Goal: Task Accomplishment & Management: Complete application form

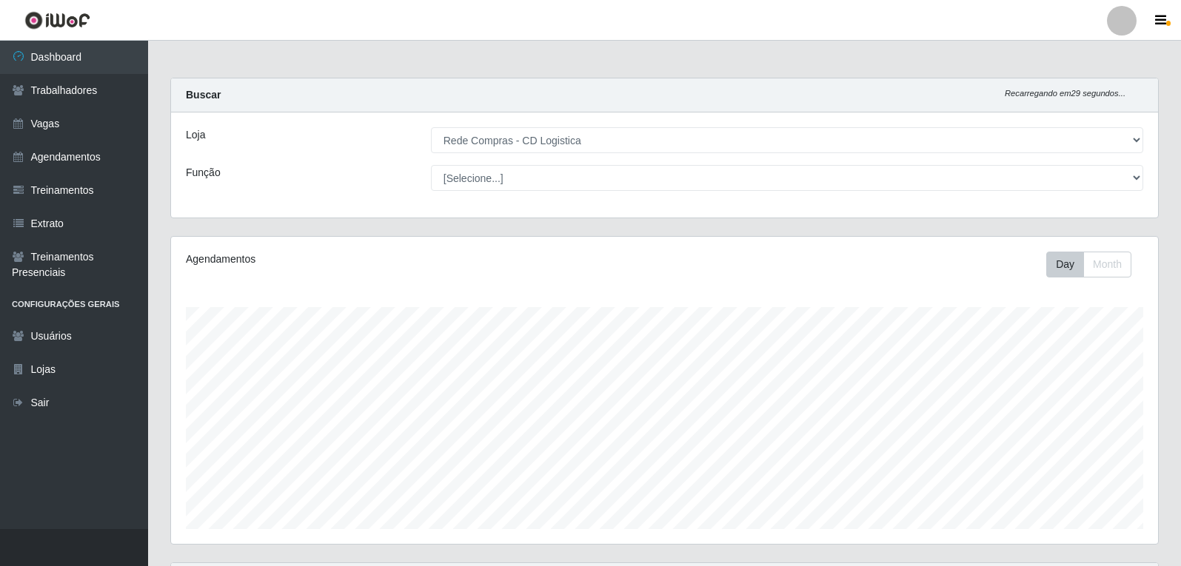
select select "429"
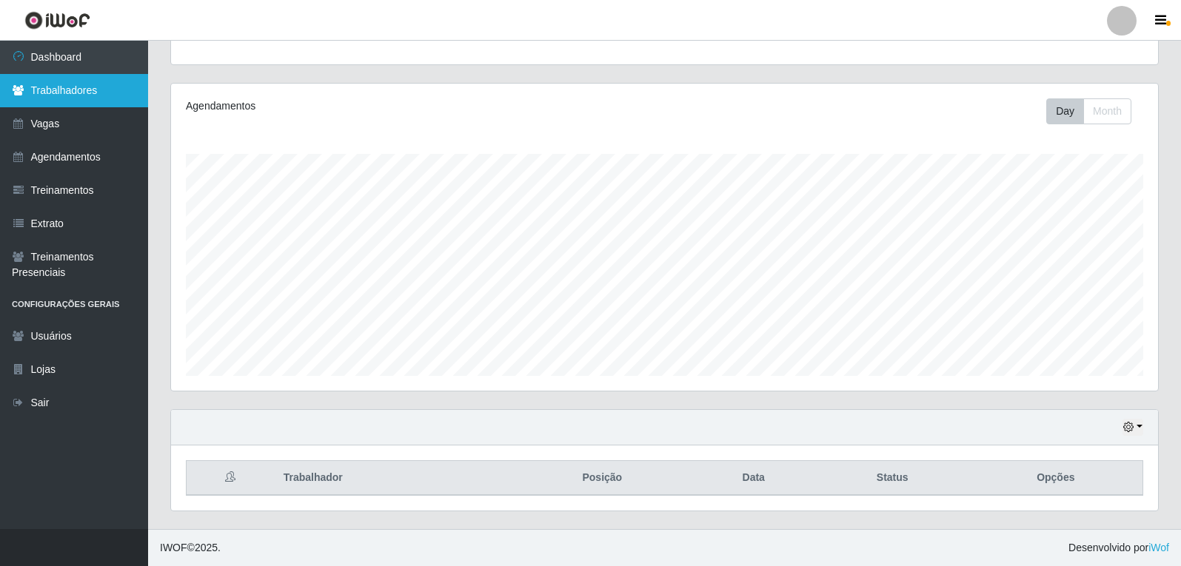
scroll to position [307, 987]
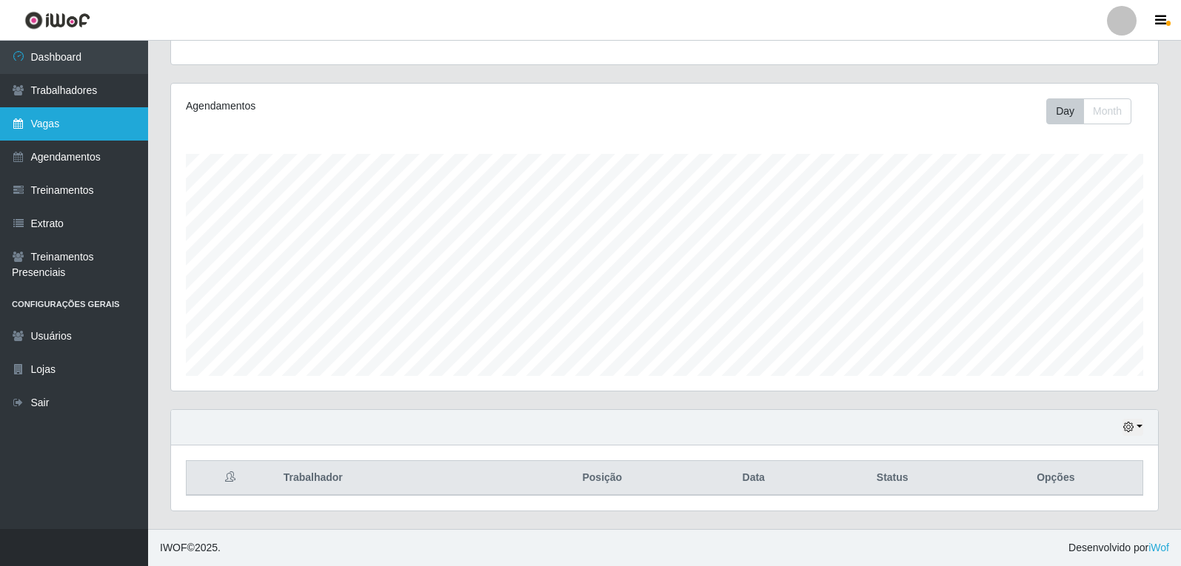
click at [53, 124] on link "Vagas" at bounding box center [74, 123] width 148 height 33
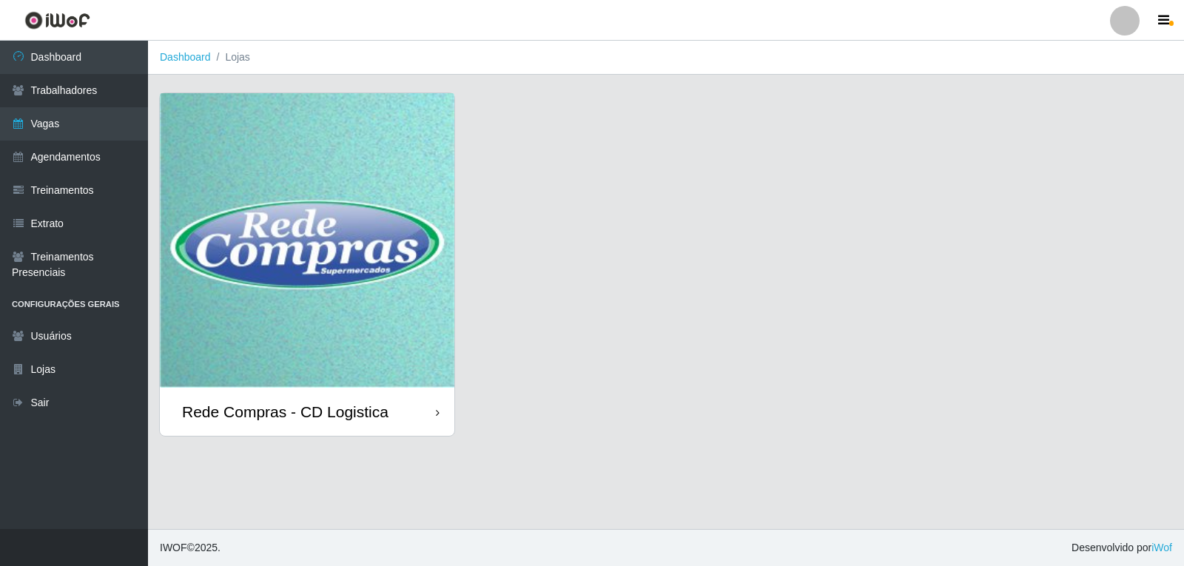
click at [335, 140] on img at bounding box center [307, 240] width 295 height 295
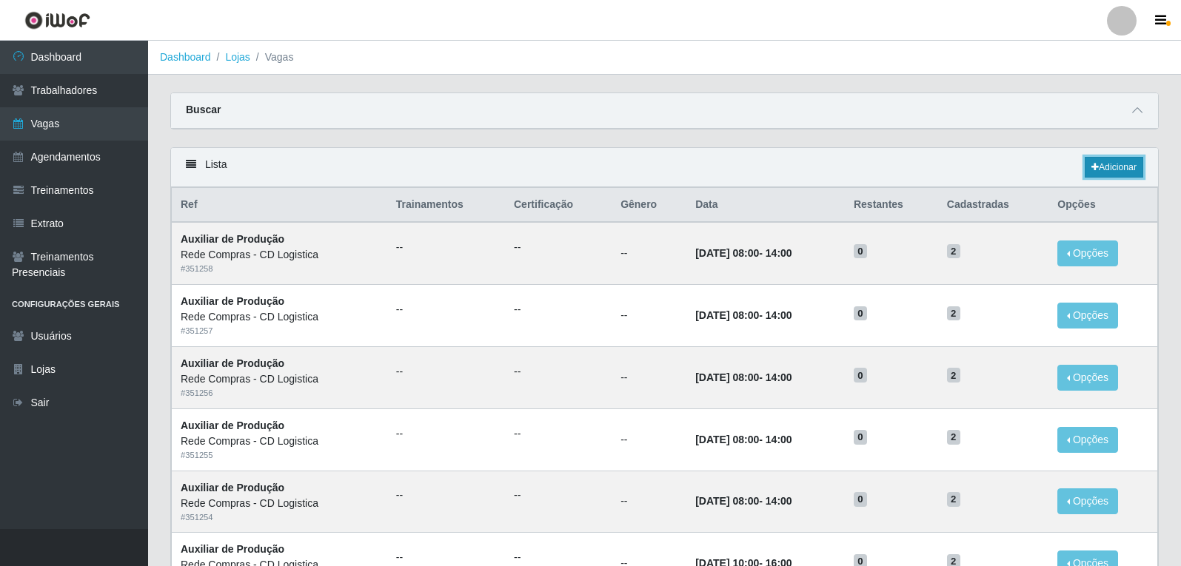
click at [1115, 168] on link "Adicionar" at bounding box center [1113, 167] width 58 height 21
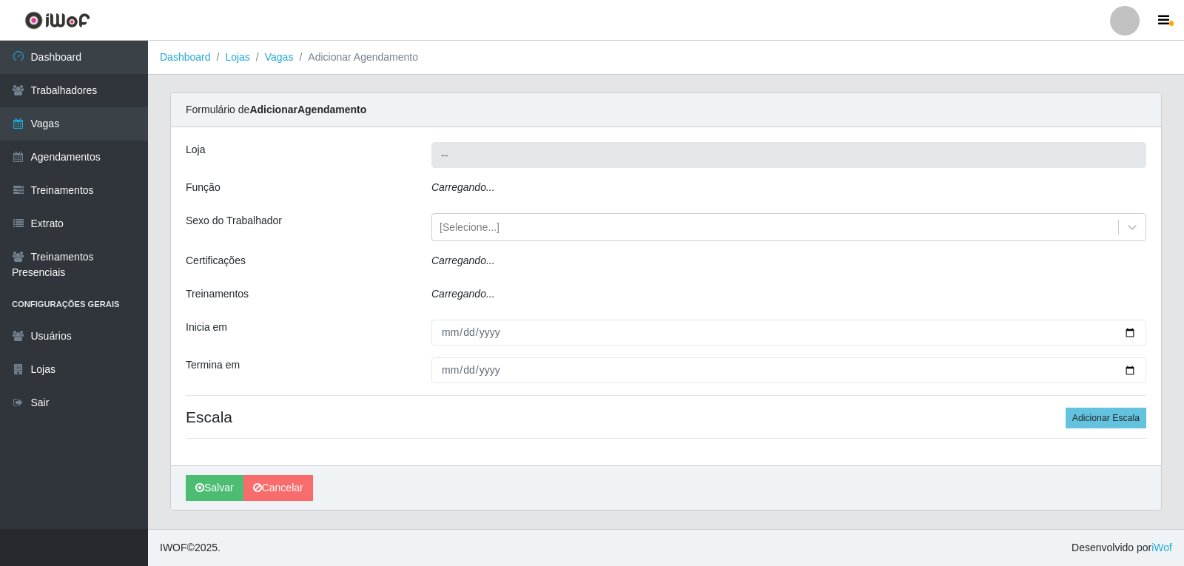
type input "Rede Compras - CD Logistica"
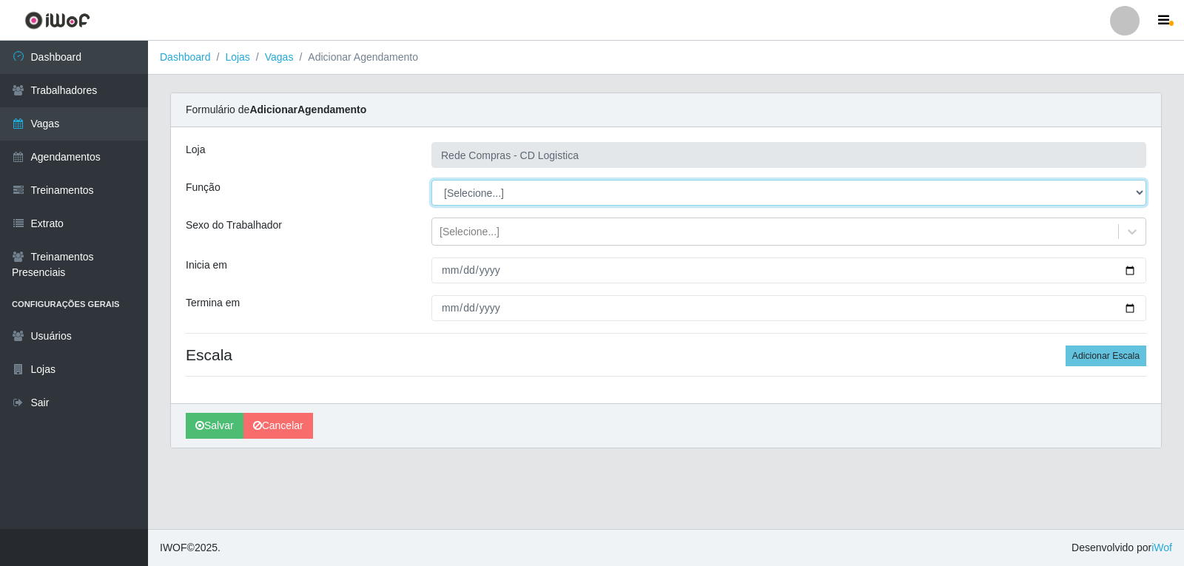
click at [1139, 197] on select "[Selecione...] ASG ASG + ASG ++ Auxiliar de Depósito Auxiliar de Depósito + Aux…" at bounding box center [789, 193] width 715 height 26
select select "52"
click at [432, 180] on select "[Selecione...] ASG ASG + ASG ++ Auxiliar de Depósito Auxiliar de Depósito + Aux…" at bounding box center [789, 193] width 715 height 26
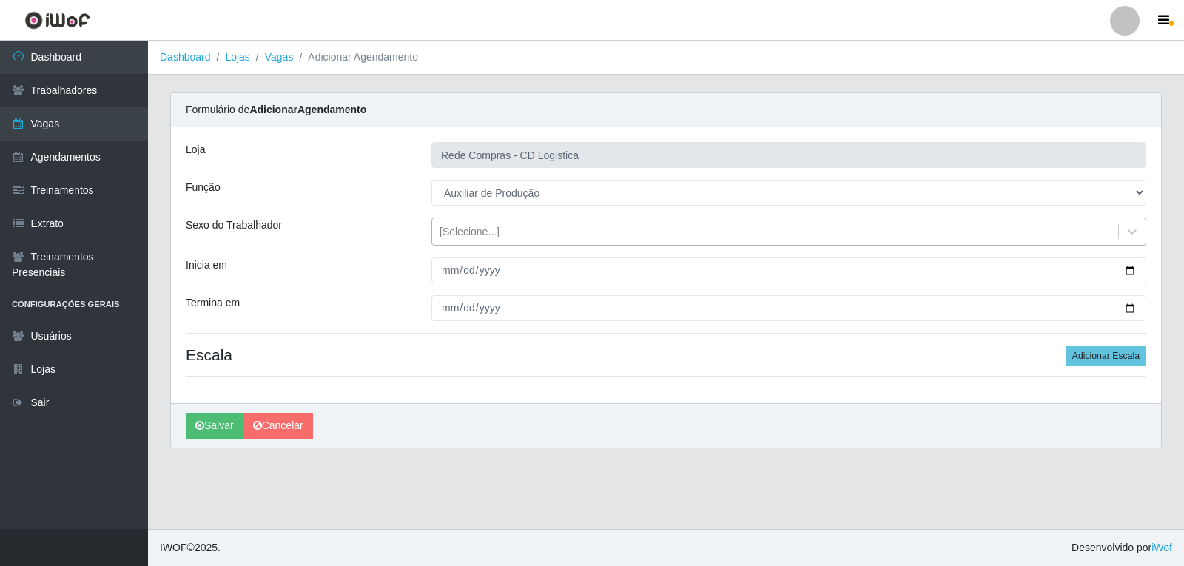
click at [556, 233] on div "[Selecione...]" at bounding box center [775, 232] width 686 height 24
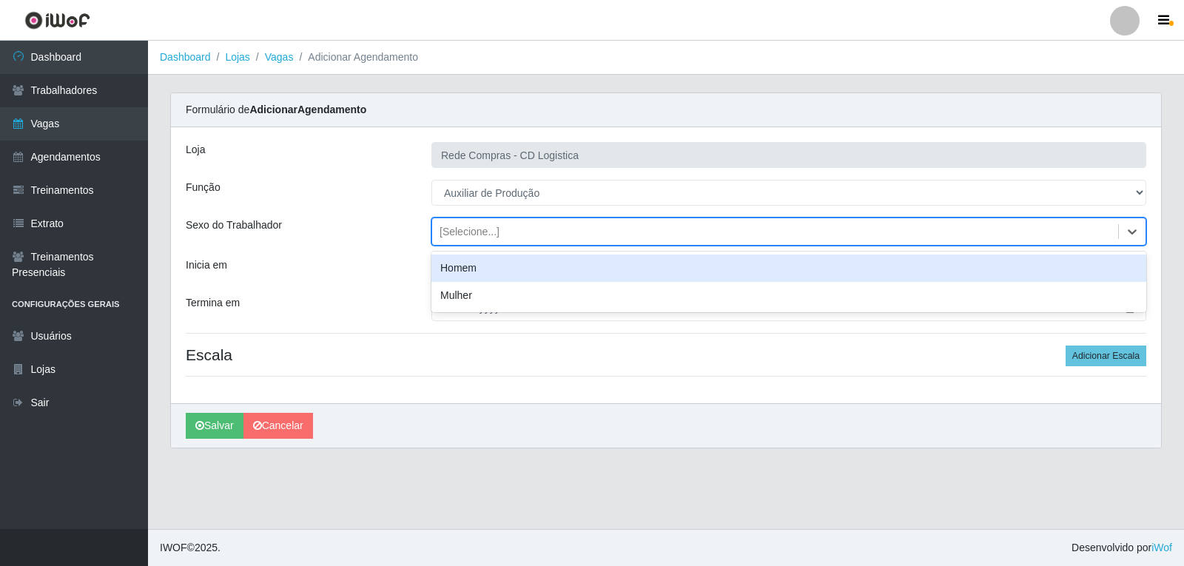
click at [556, 233] on div "[Selecione...]" at bounding box center [775, 232] width 686 height 24
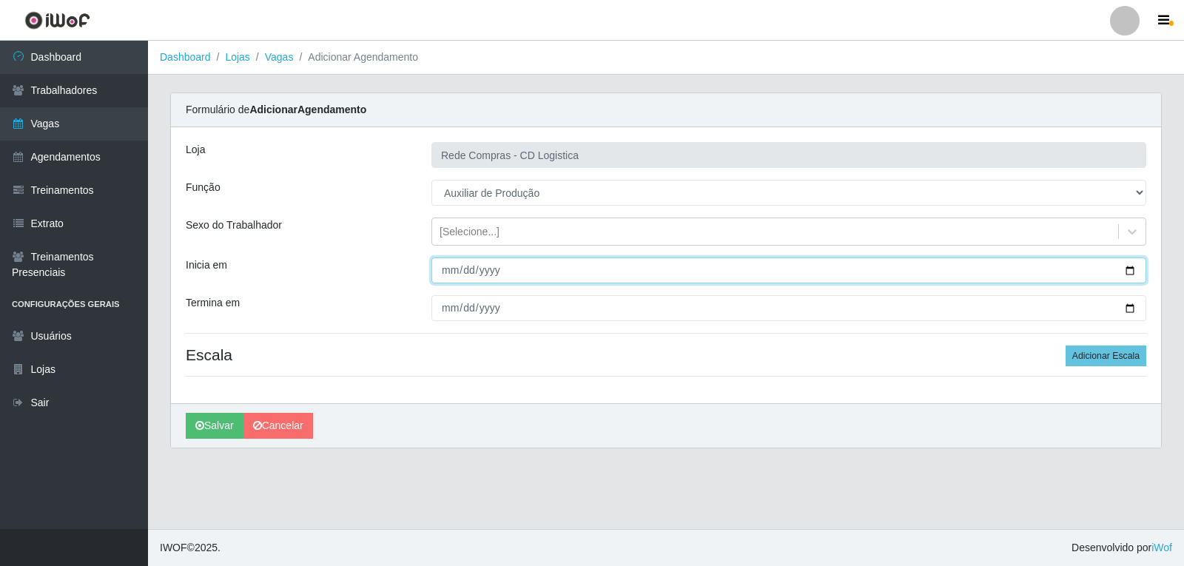
click at [452, 277] on input "Inicia em" at bounding box center [789, 271] width 715 height 26
type input "[DATE]"
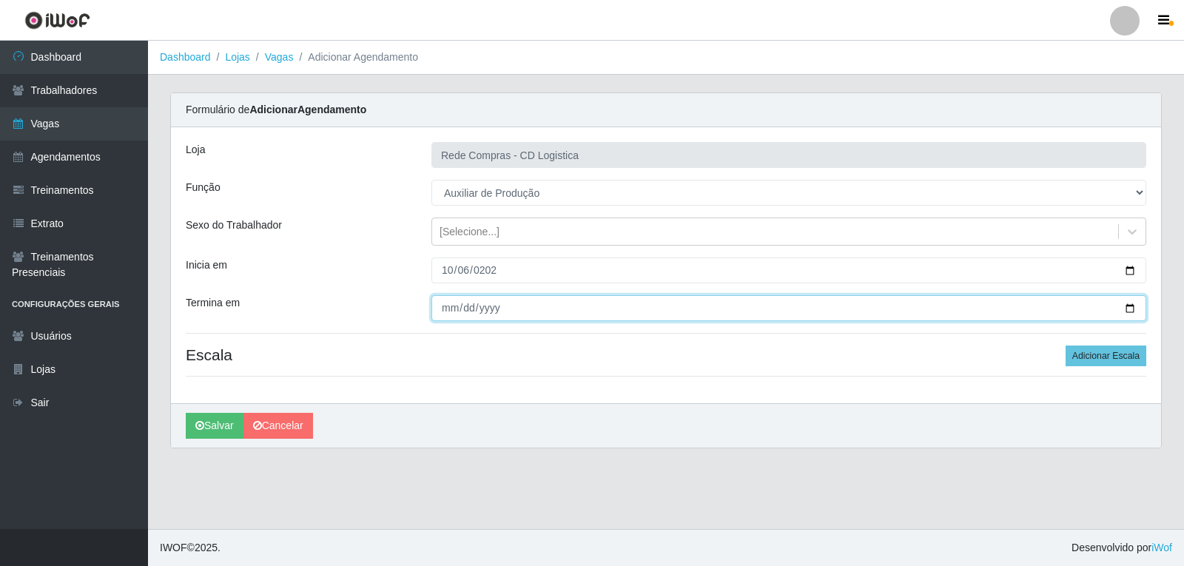
click at [452, 313] on input "Termina em" at bounding box center [789, 308] width 715 height 26
type input "[DATE]"
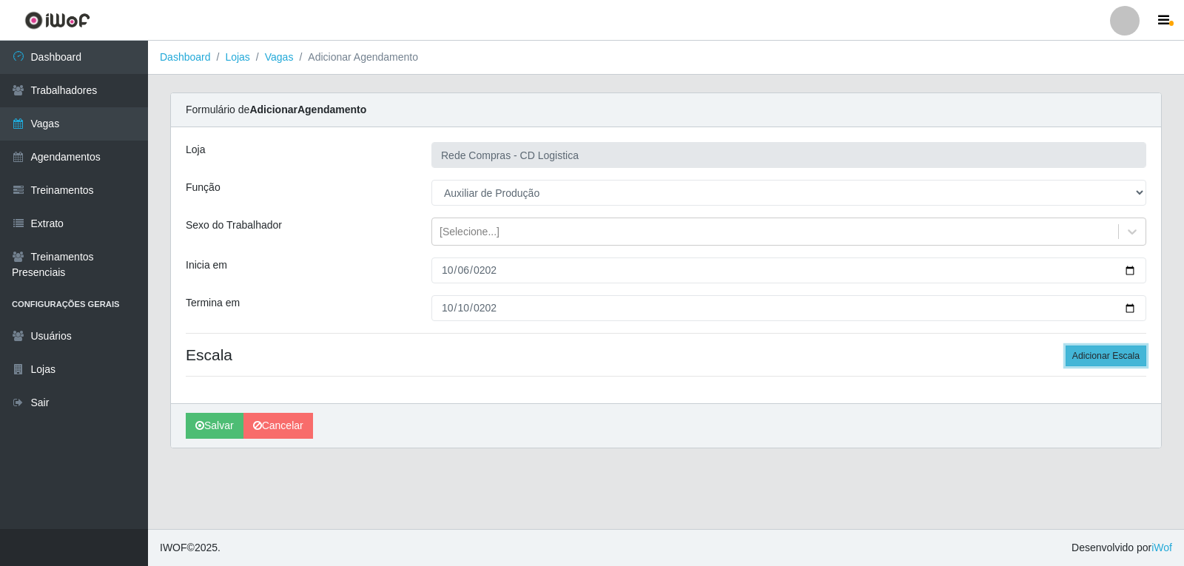
click at [1084, 352] on button "Adicionar Escala" at bounding box center [1106, 356] width 81 height 21
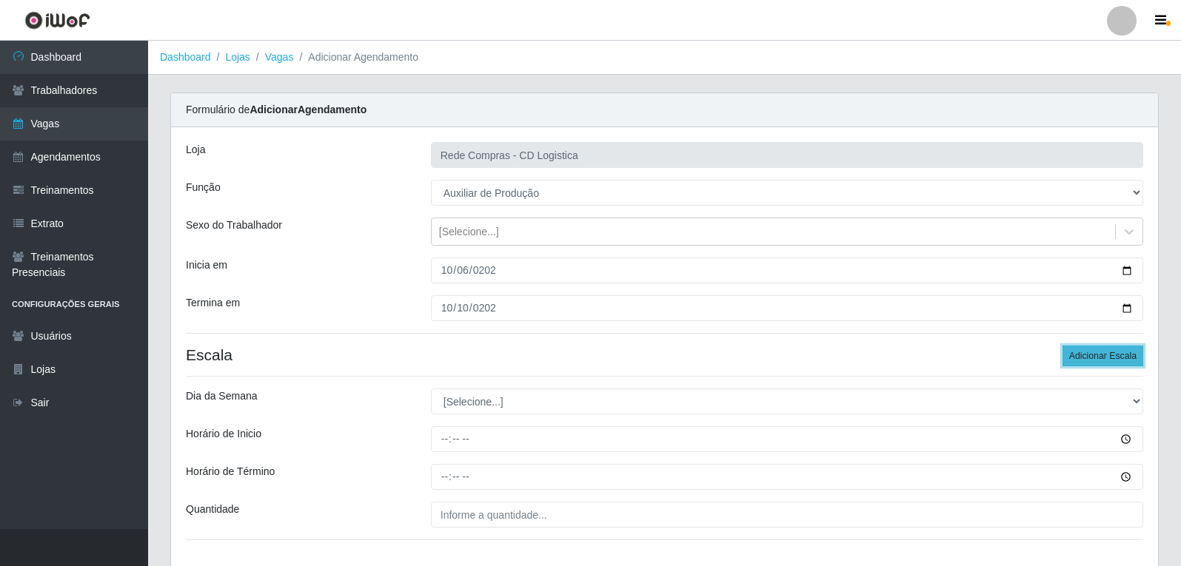
click at [1084, 352] on button "Adicionar Escala" at bounding box center [1102, 356] width 81 height 21
click at [1087, 354] on button "Adicionar Escala" at bounding box center [1102, 356] width 81 height 21
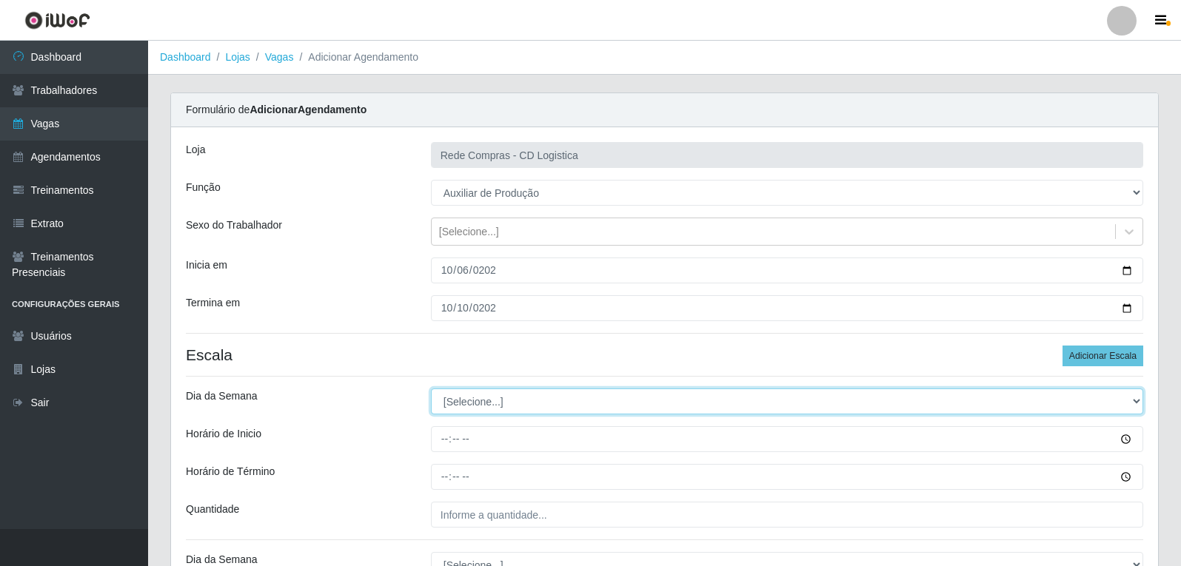
click at [550, 403] on select "[Selecione...] Segunda Terça Quarta Quinta Sexta Sábado Domingo" at bounding box center [787, 402] width 712 height 26
select select "1"
click at [431, 389] on select "[Selecione...] Segunda Terça Quarta Quinta Sexta Sábado Domingo" at bounding box center [787, 402] width 712 height 26
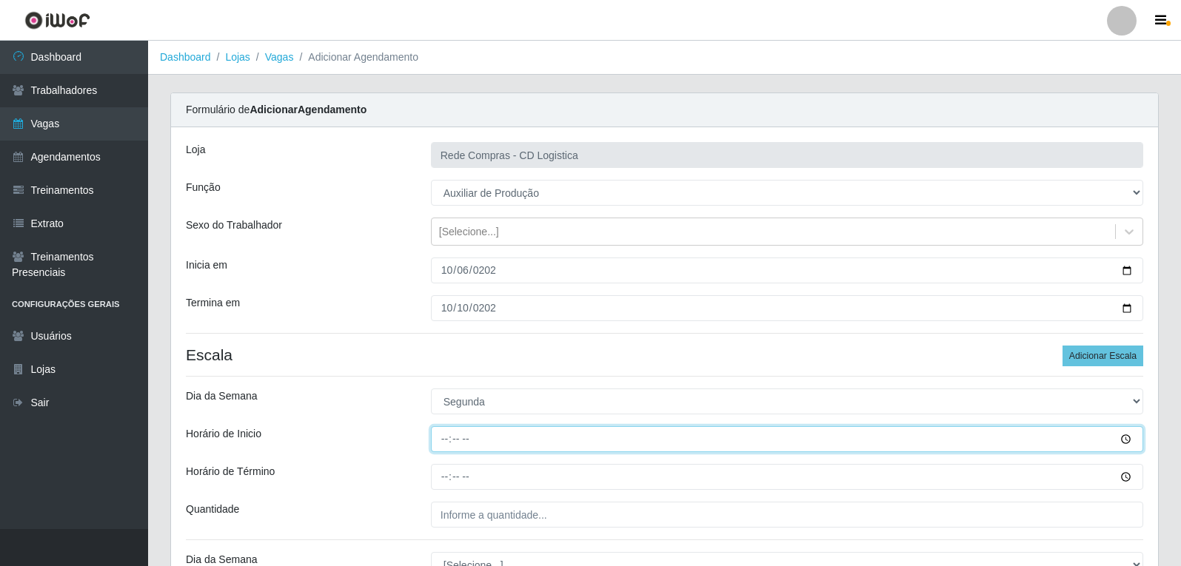
click at [442, 437] on input "Horário de Inicio" at bounding box center [787, 439] width 712 height 26
type input "08:00"
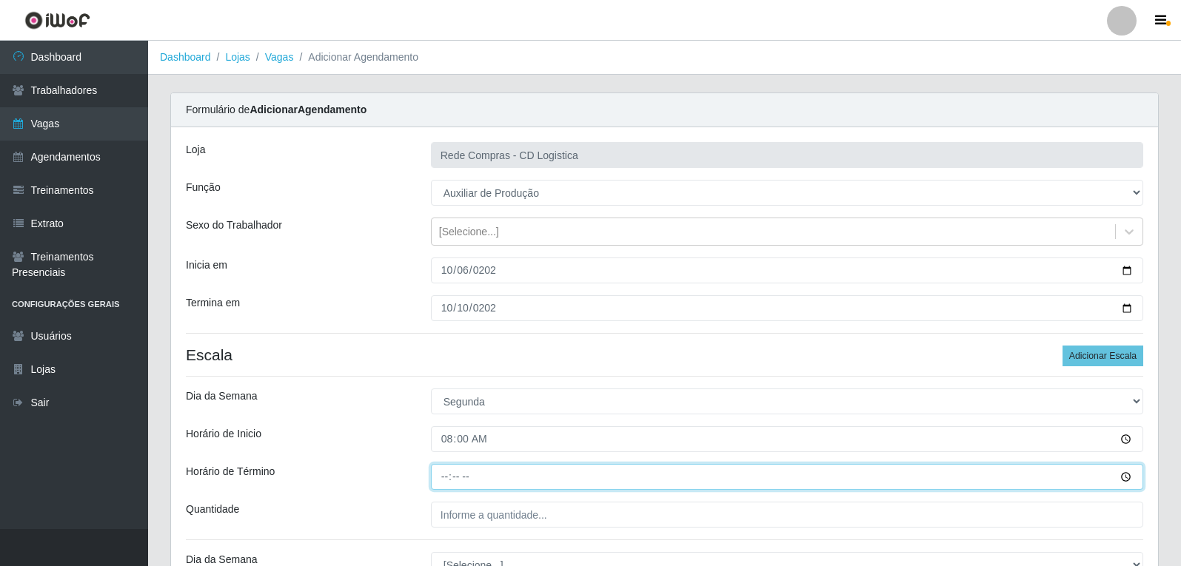
click at [445, 479] on input "Horário de Término" at bounding box center [787, 477] width 712 height 26
type input "14:00"
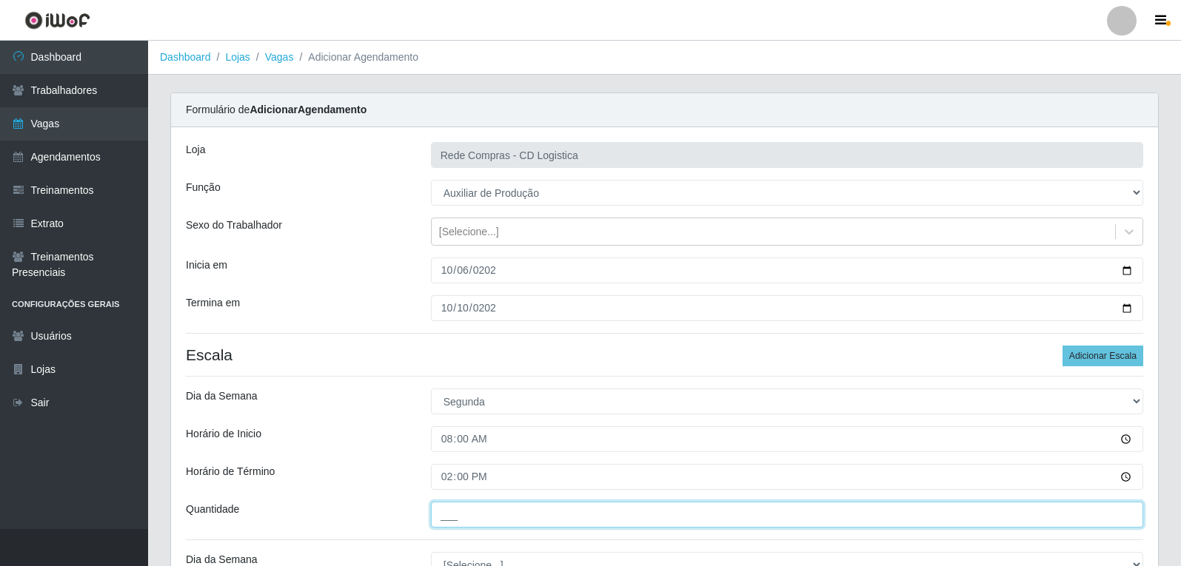
click at [506, 523] on input "___" at bounding box center [787, 515] width 712 height 26
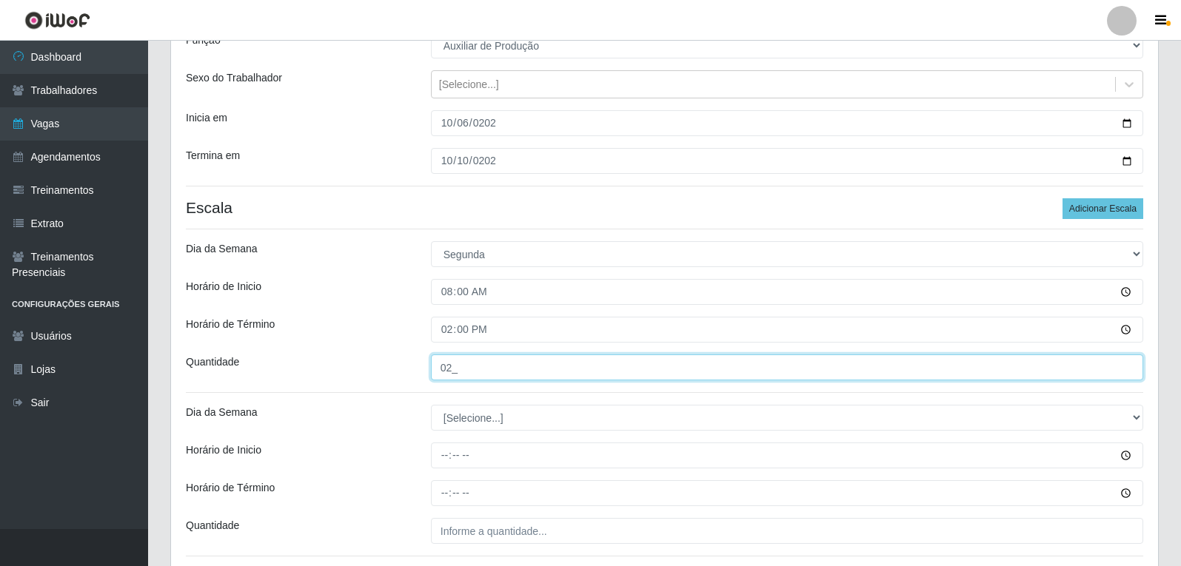
scroll to position [148, 0]
type input "02_"
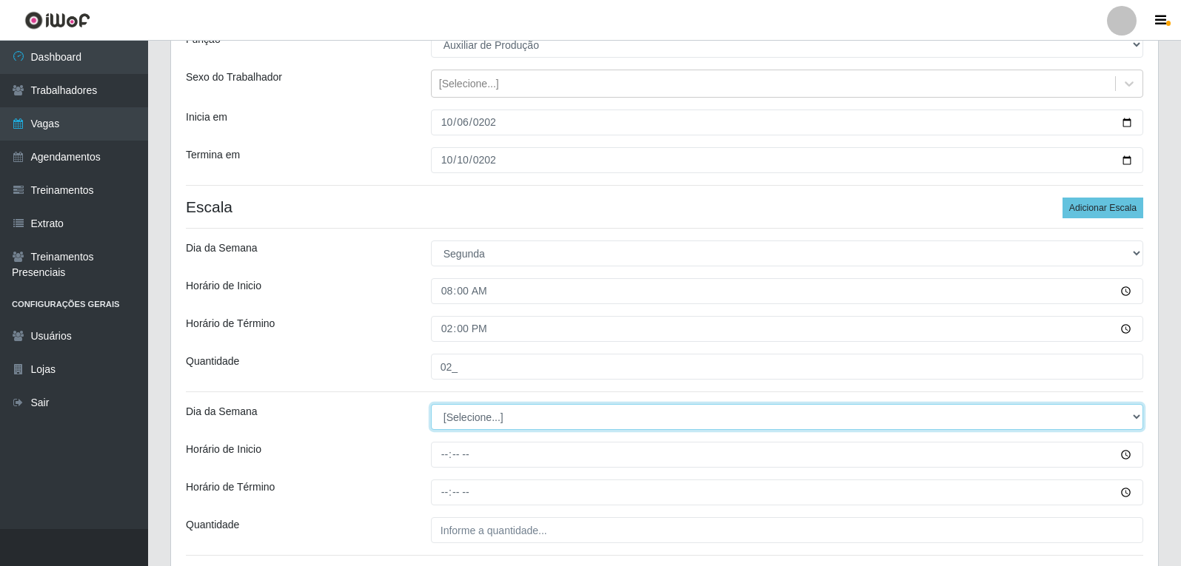
click at [495, 413] on select "[Selecione...] Segunda Terça Quarta Quinta Sexta Sábado Domingo" at bounding box center [787, 417] width 712 height 26
select select "2"
click at [431, 404] on select "[Selecione...] Segunda Terça Quarta Quinta Sexta Sábado Domingo" at bounding box center [787, 417] width 712 height 26
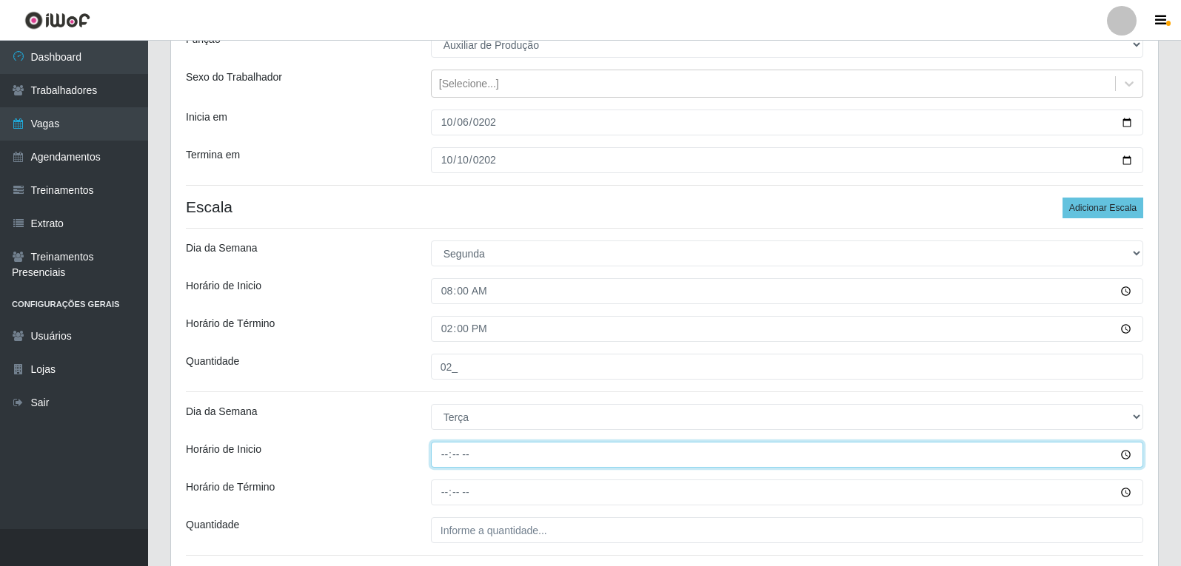
click at [440, 455] on input "Horário de Inicio" at bounding box center [787, 455] width 712 height 26
type input "08:00"
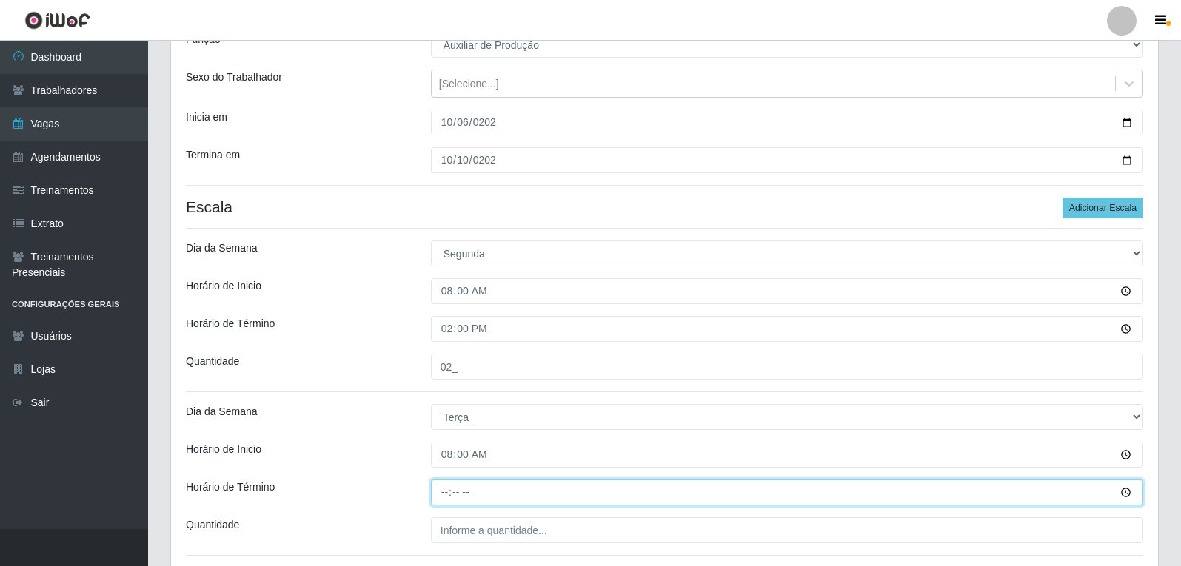
click at [443, 489] on input "Horário de Término" at bounding box center [787, 493] width 712 height 26
type input "14:00"
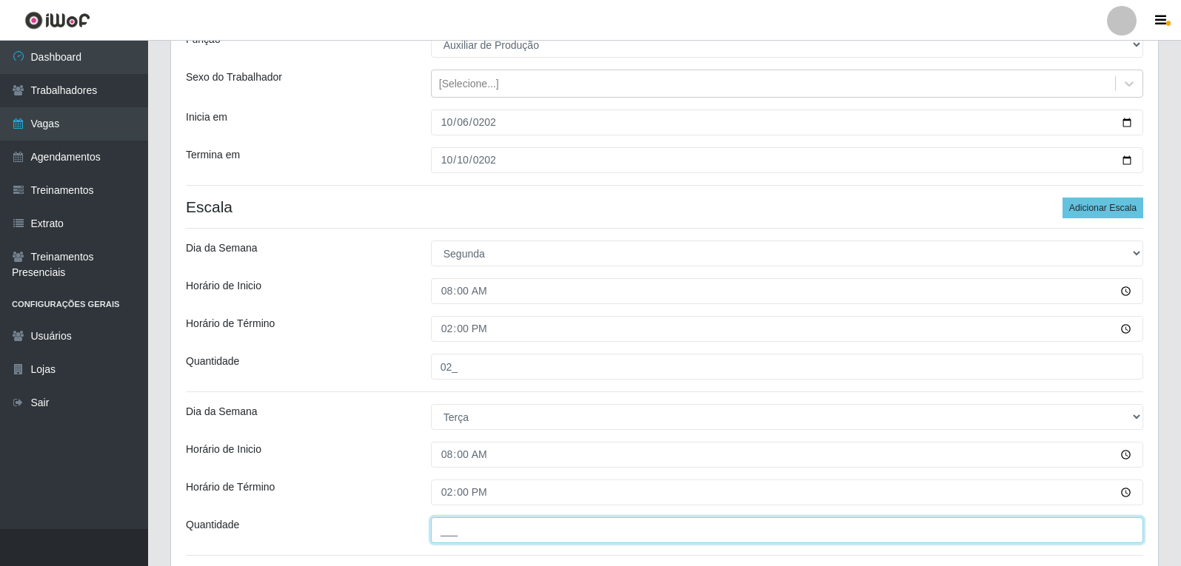
click at [520, 526] on input "___" at bounding box center [787, 530] width 712 height 26
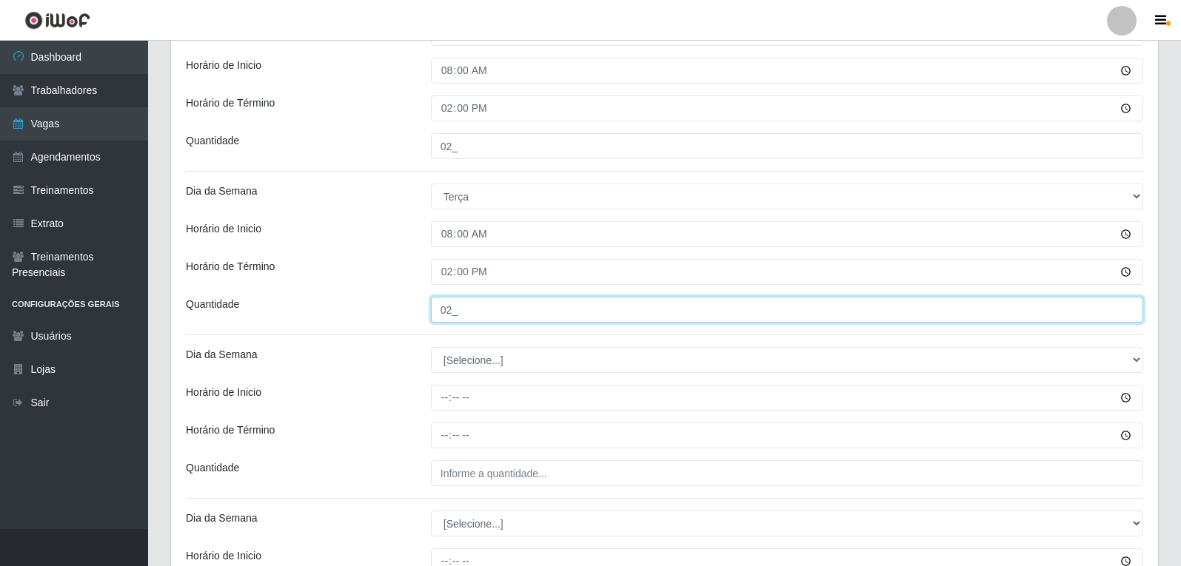
scroll to position [370, 0]
type input "02_"
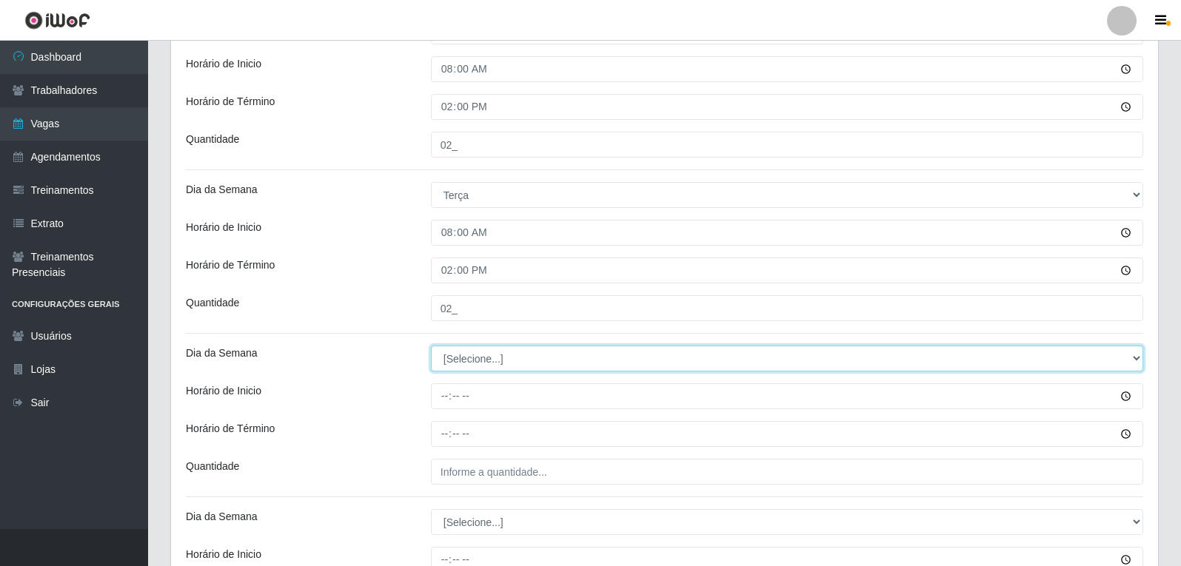
click at [490, 361] on select "[Selecione...] Segunda Terça Quarta Quinta Sexta Sábado Domingo" at bounding box center [787, 359] width 712 height 26
select select "3"
click at [431, 346] on select "[Selecione...] Segunda Terça Quarta Quinta Sexta Sábado Domingo" at bounding box center [787, 359] width 712 height 26
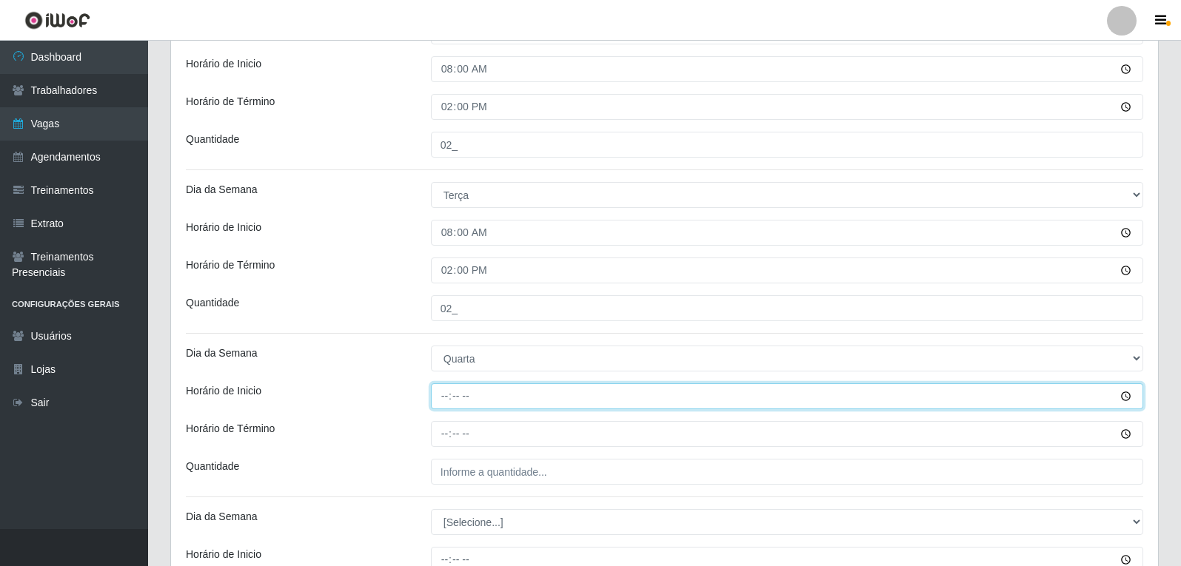
click at [449, 397] on input "Horário de Inicio" at bounding box center [787, 396] width 712 height 26
type input "08:00"
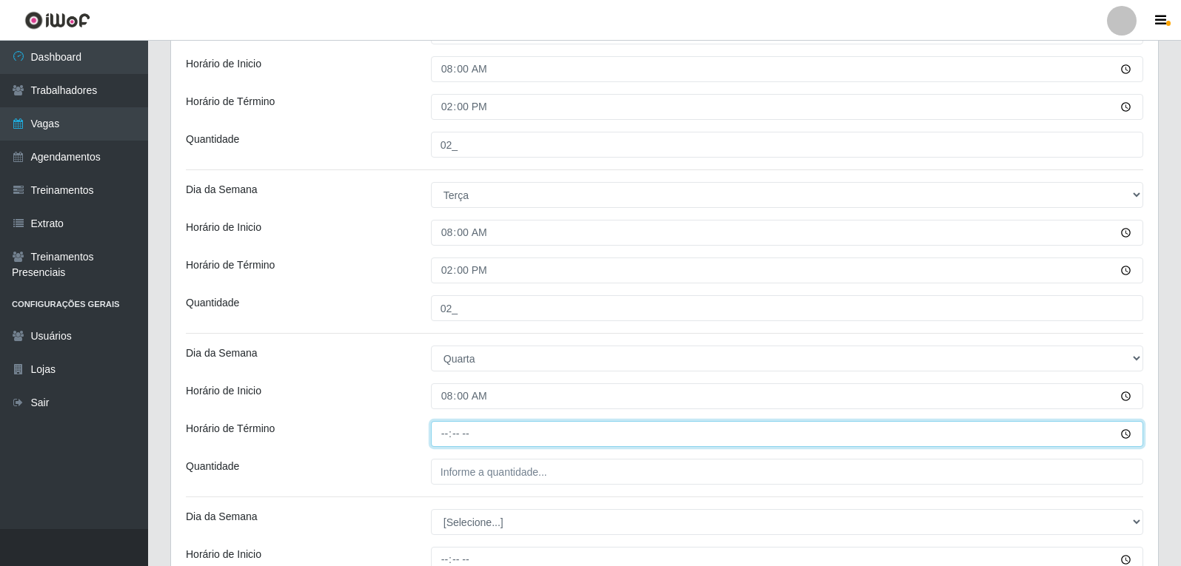
click at [441, 433] on input "Horário de Término" at bounding box center [787, 434] width 712 height 26
type input "14:00"
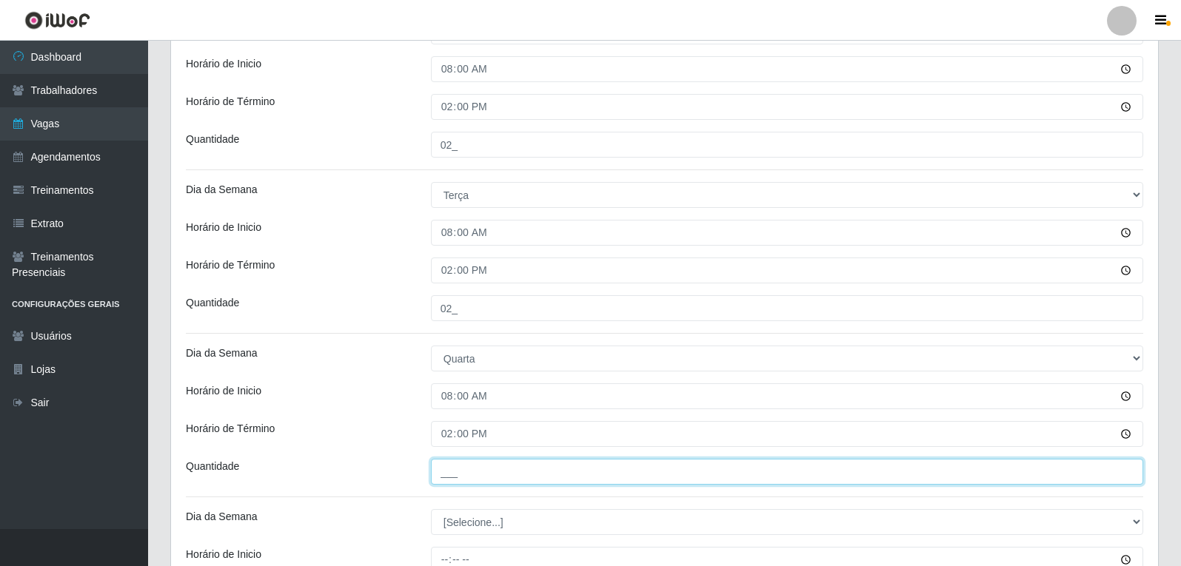
click at [478, 470] on input "___" at bounding box center [787, 472] width 712 height 26
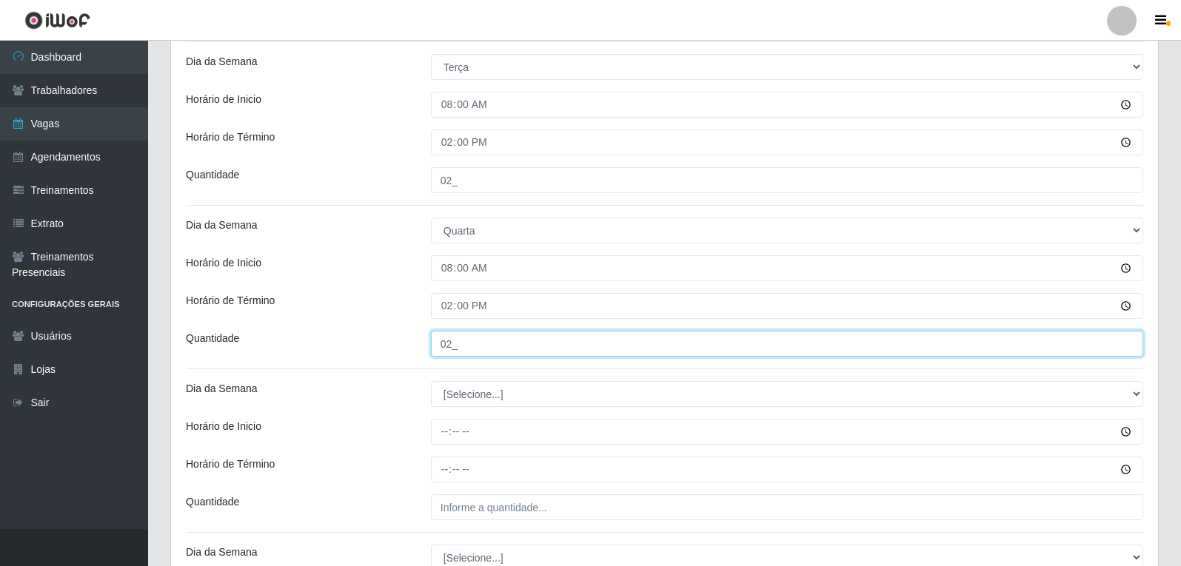
scroll to position [518, 0]
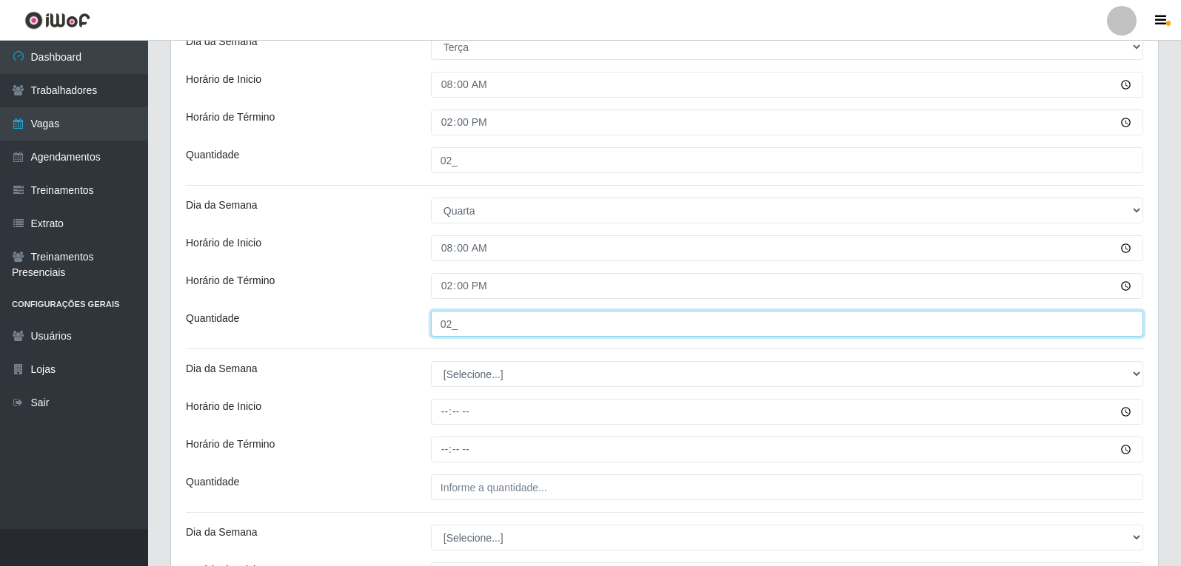
type input "02_"
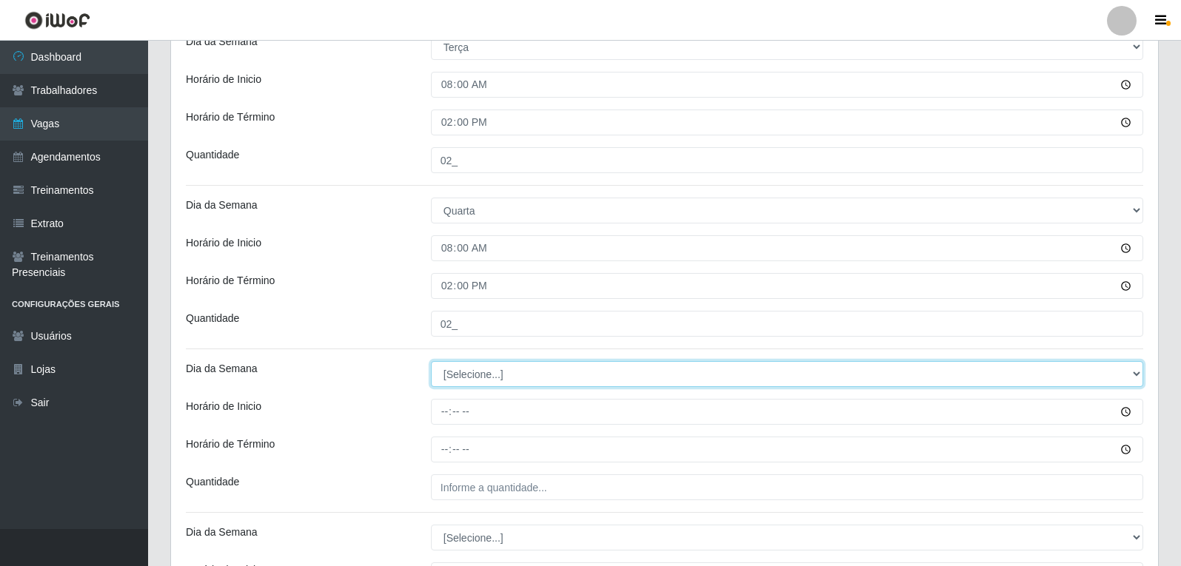
click at [477, 375] on select "[Selecione...] Segunda Terça Quarta Quinta Sexta Sábado Domingo" at bounding box center [787, 374] width 712 height 26
select select "4"
click at [431, 361] on select "[Selecione...] Segunda Terça Quarta Quinta Sexta Sábado Domingo" at bounding box center [787, 374] width 712 height 26
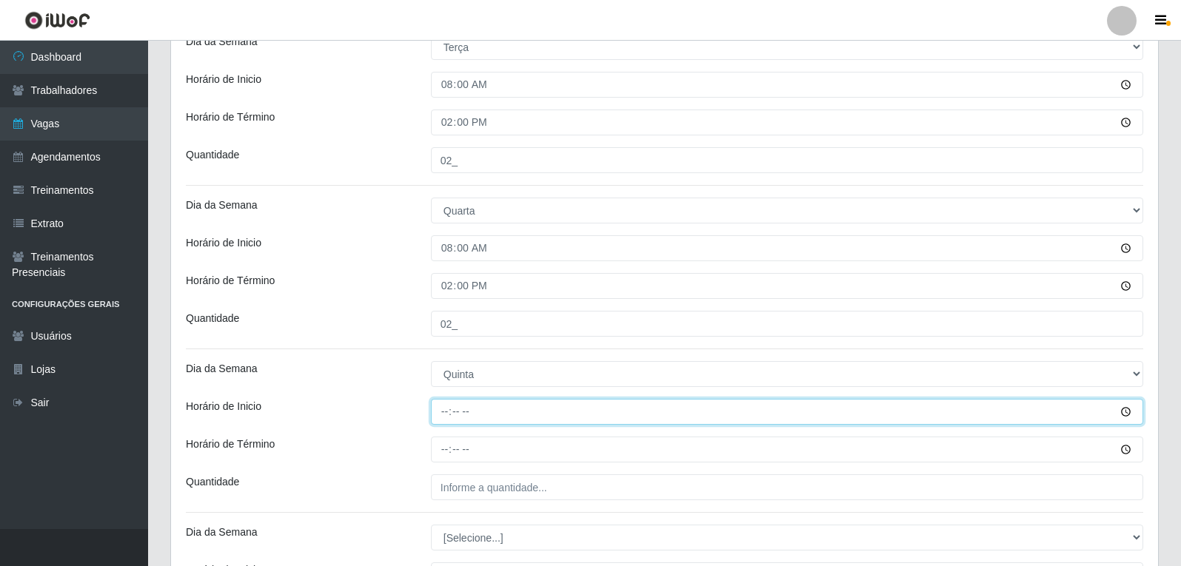
click at [448, 409] on input "Horário de Inicio" at bounding box center [787, 412] width 712 height 26
type input "08:00"
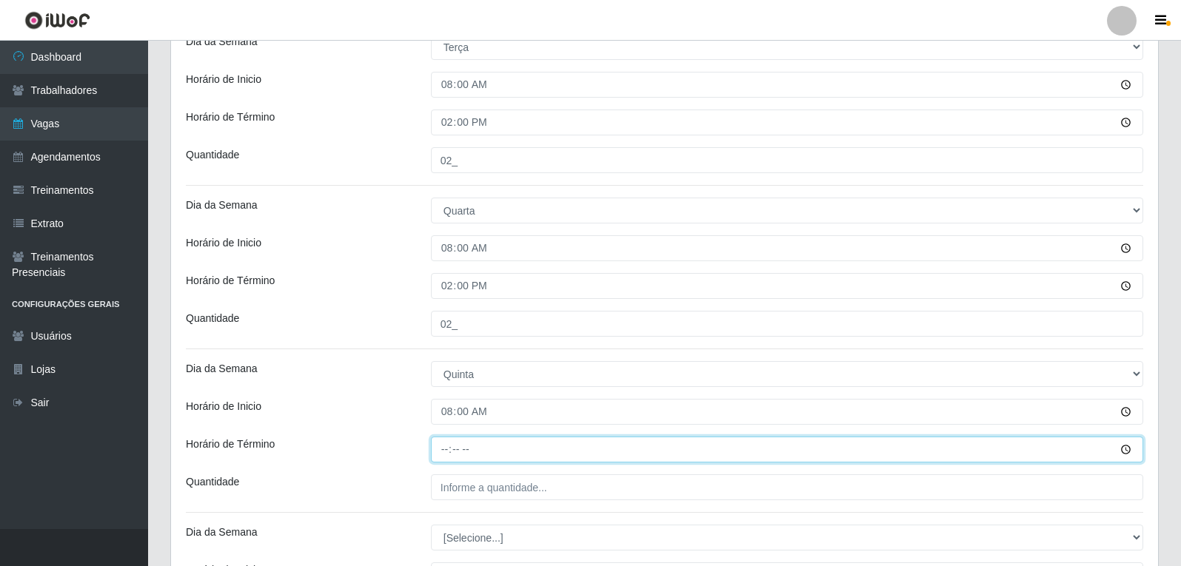
click at [446, 444] on input "Horário de Término" at bounding box center [787, 450] width 712 height 26
type input "14:00"
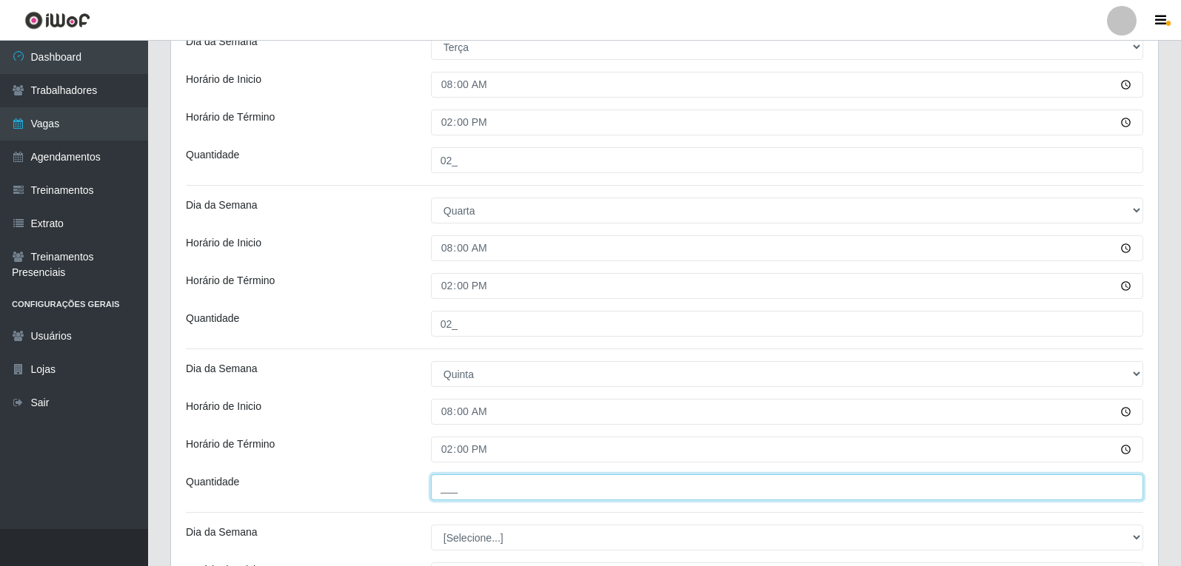
click at [480, 489] on input "___" at bounding box center [787, 487] width 712 height 26
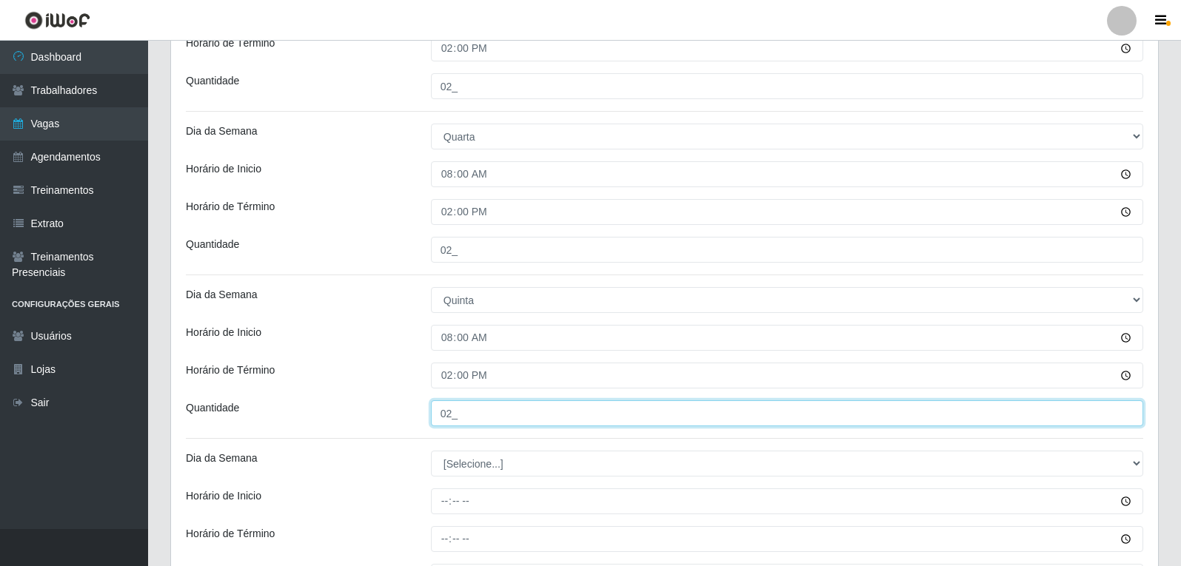
type input "02_"
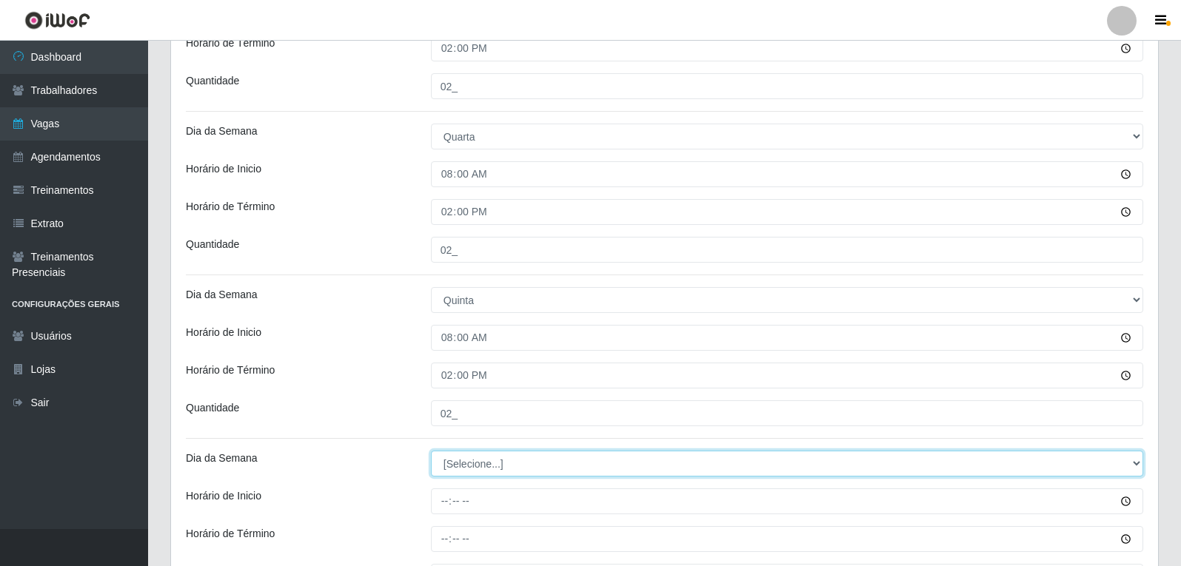
click at [465, 462] on select "[Selecione...] Segunda Terça Quarta Quinta Sexta Sábado Domingo" at bounding box center [787, 464] width 712 height 26
select select "5"
click at [431, 451] on select "[Selecione...] Segunda Terça Quarta Quinta Sexta Sábado Domingo" at bounding box center [787, 464] width 712 height 26
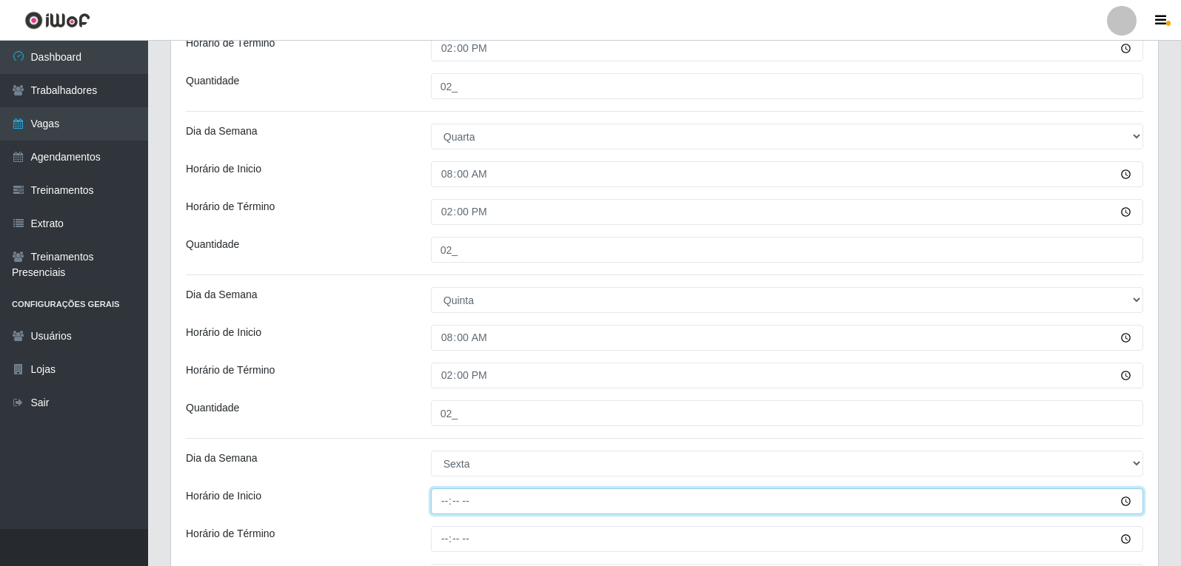
click at [440, 501] on input "Horário de Inicio" at bounding box center [787, 502] width 712 height 26
type input "08:00"
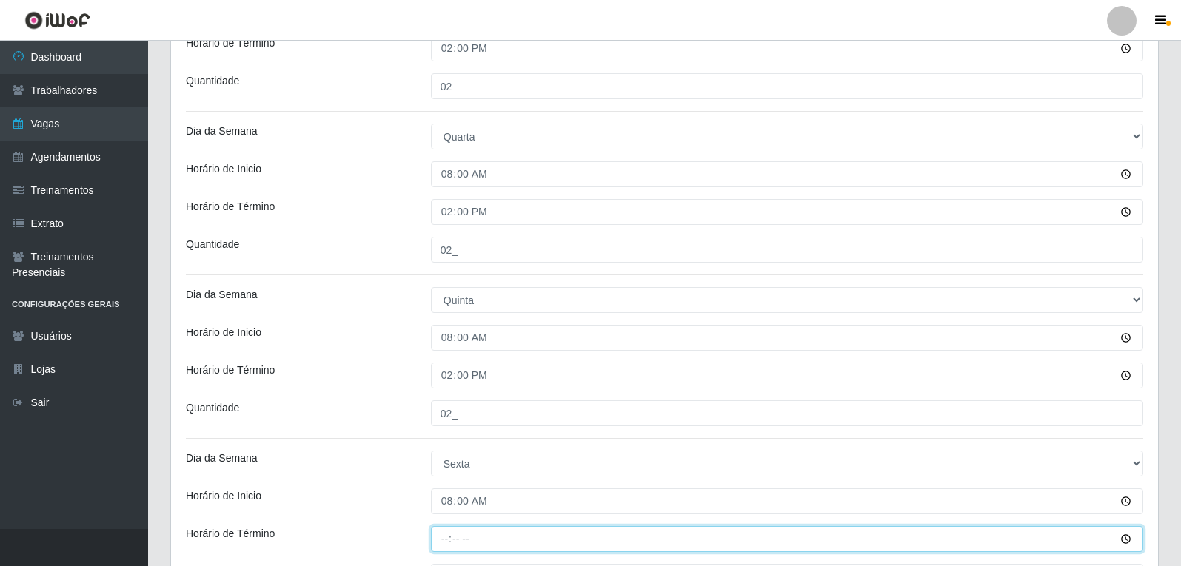
click at [443, 537] on input "Horário de Término" at bounding box center [787, 539] width 712 height 26
type input "14:00"
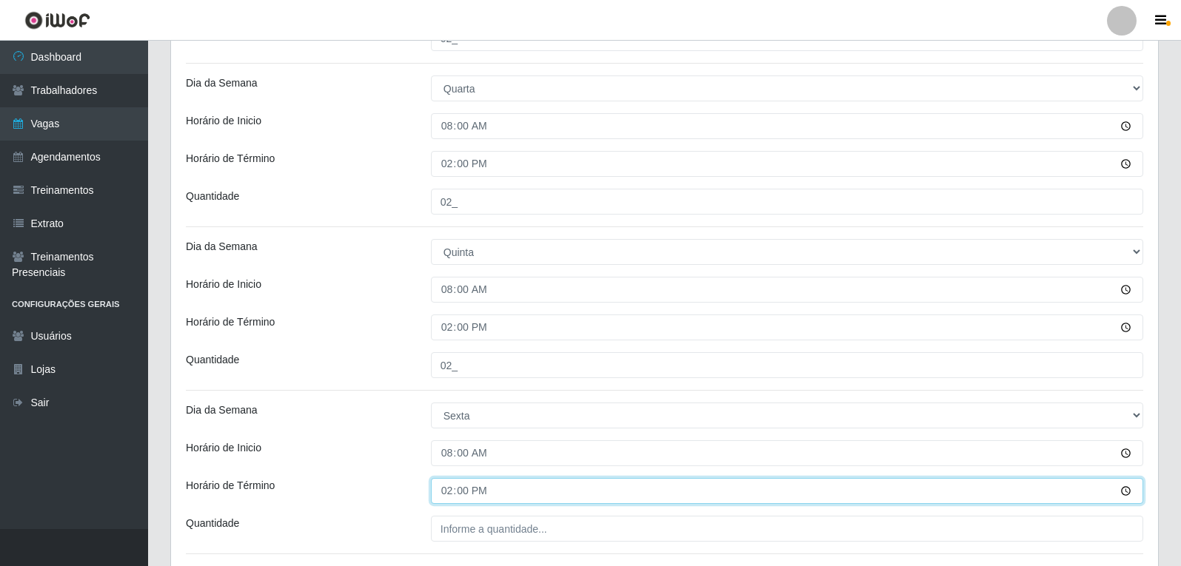
scroll to position [740, 0]
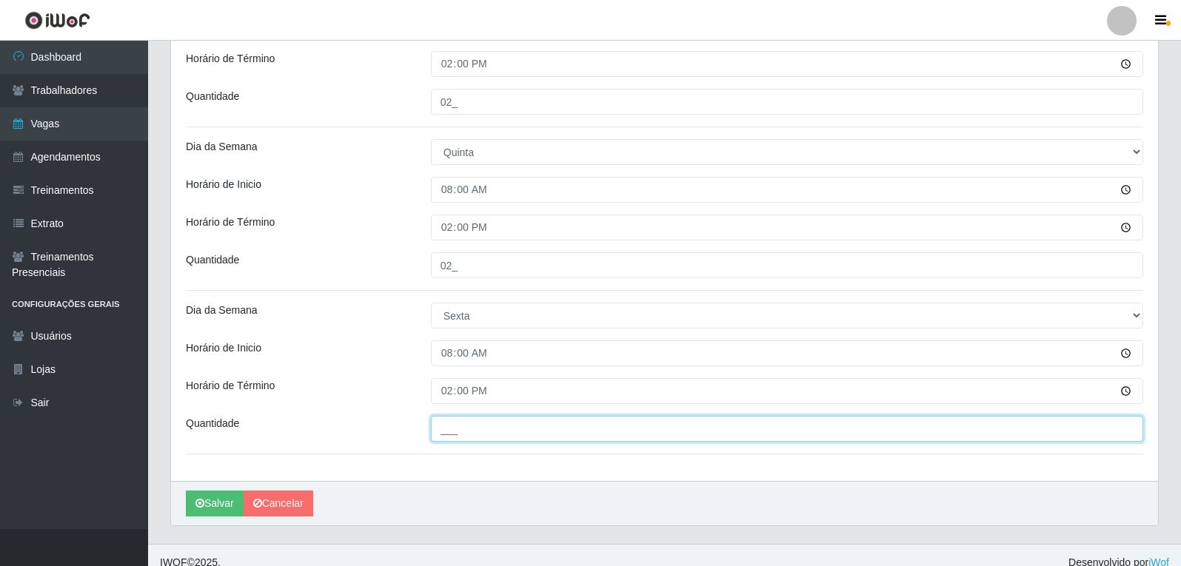
click at [459, 429] on input "___" at bounding box center [787, 429] width 712 height 26
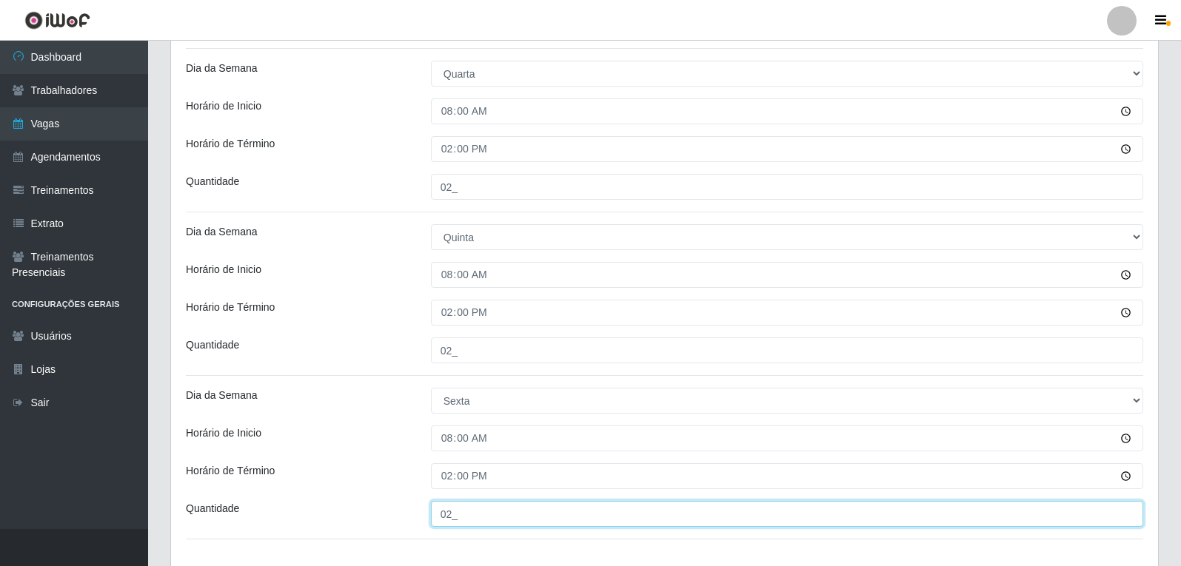
scroll to position [755, 0]
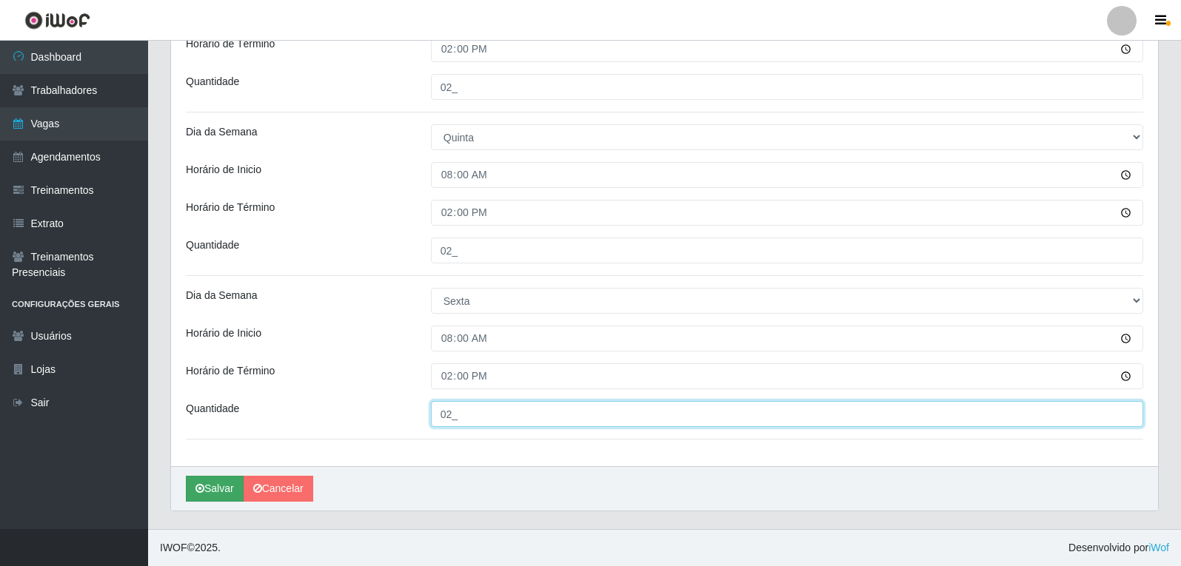
type input "02_"
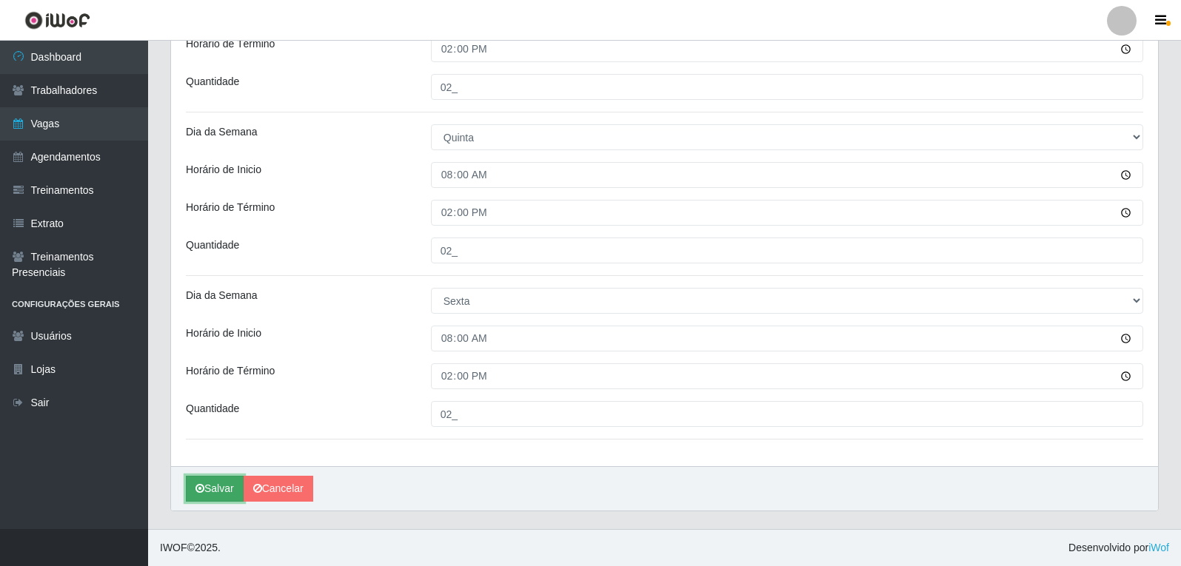
click at [201, 500] on button "Salvar" at bounding box center [215, 489] width 58 height 26
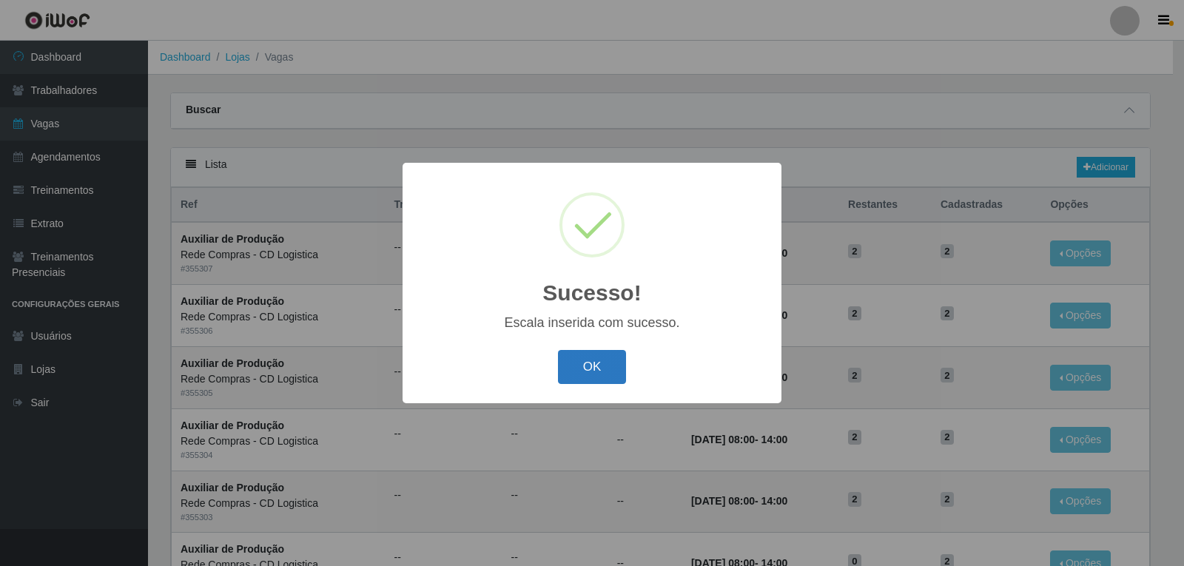
click at [580, 366] on button "OK" at bounding box center [592, 367] width 69 height 35
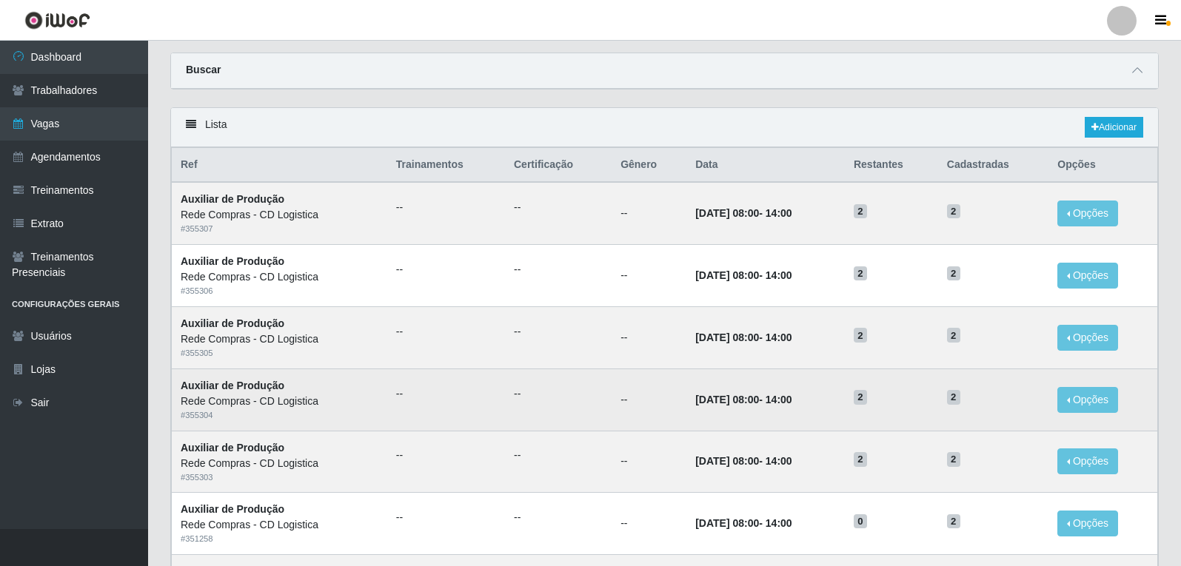
scroll to position [74, 0]
